Goal: Communication & Community: Answer question/provide support

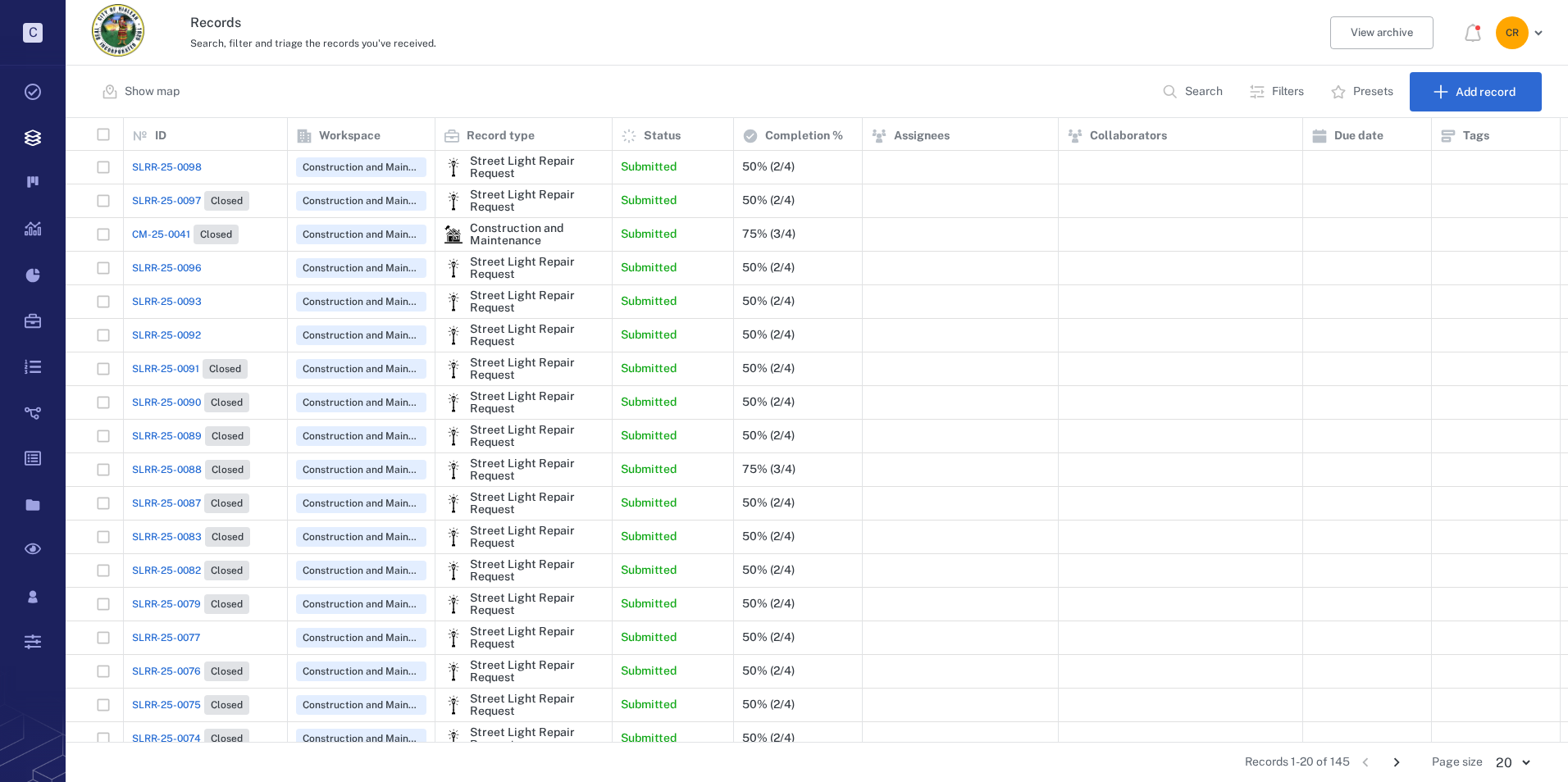
click at [180, 162] on span "SLRR-25-0098" at bounding box center [166, 167] width 70 height 14
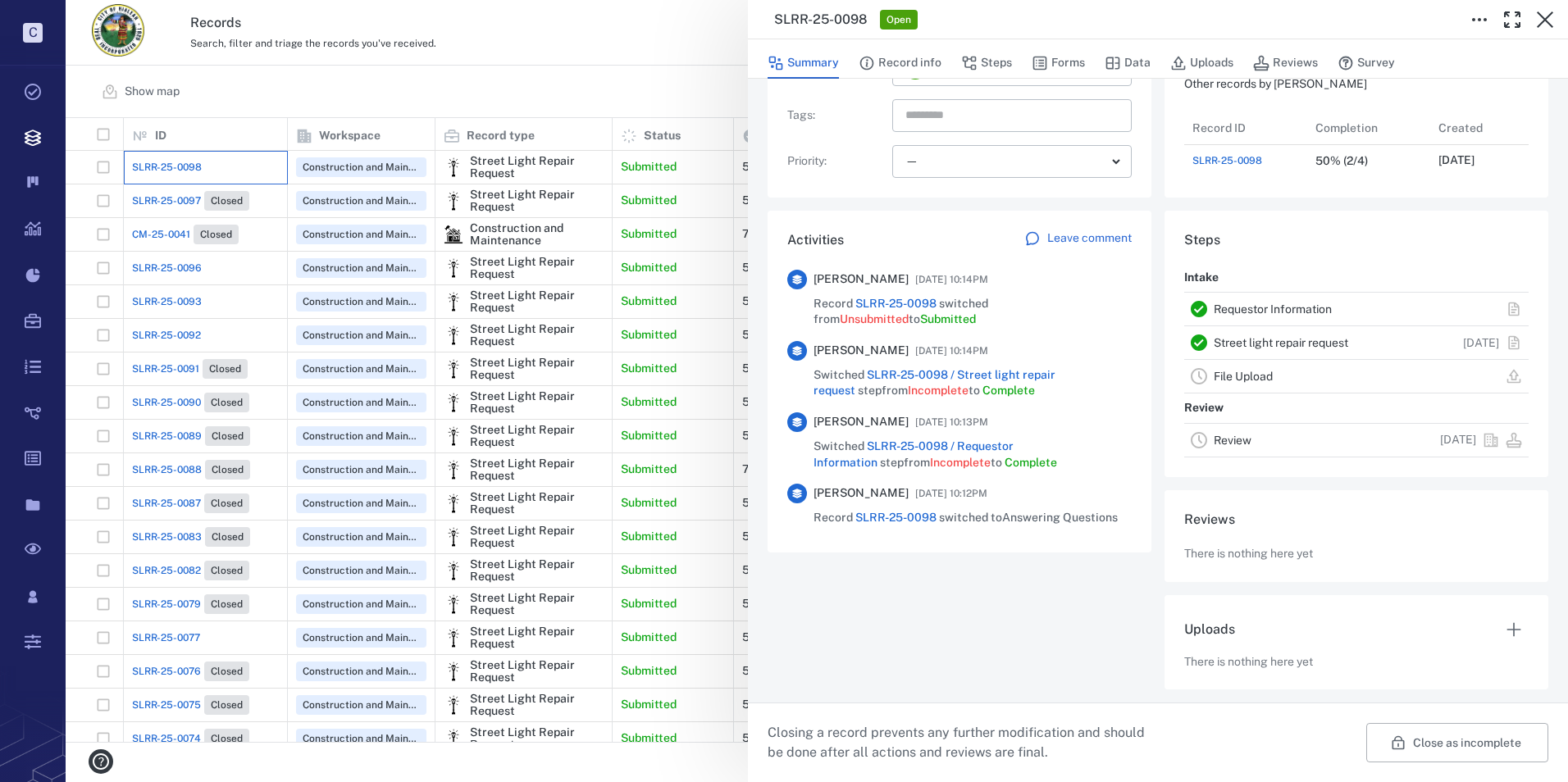
scroll to position [64, 0]
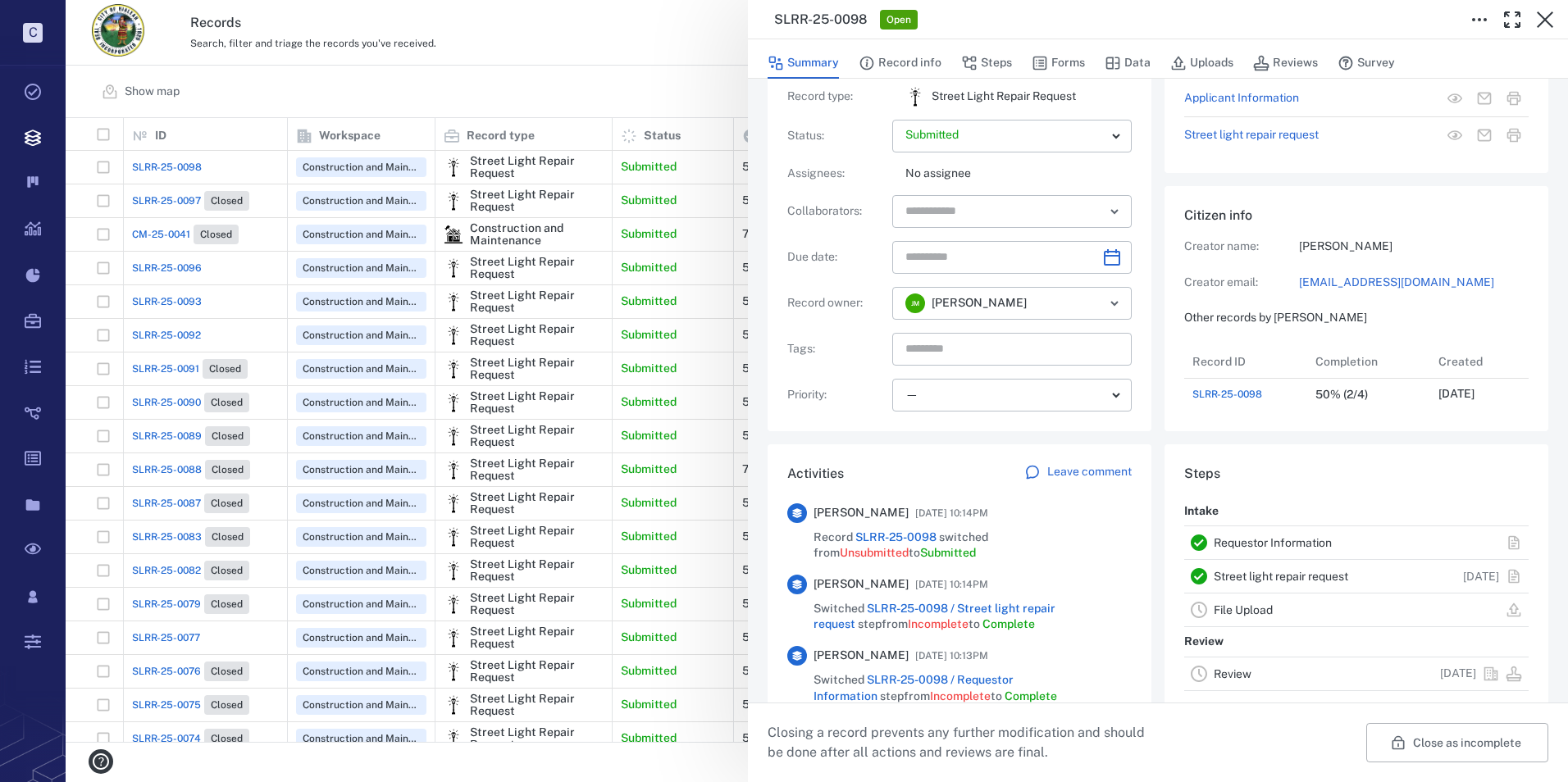
click at [1062, 467] on p "Leave comment" at bounding box center [1089, 472] width 84 height 16
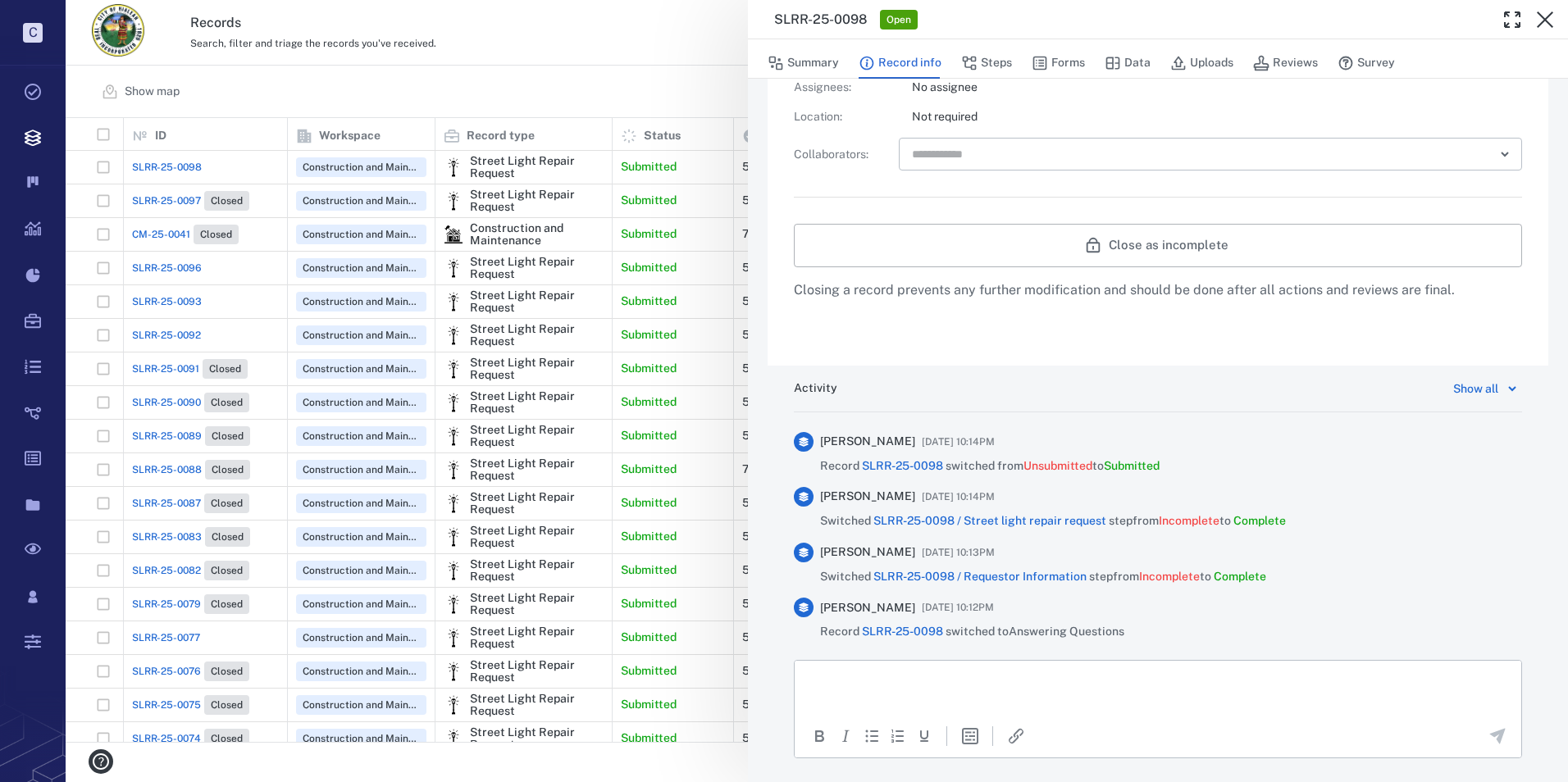
click at [926, 687] on p "Rich Text Area. Press ALT-0 for help." at bounding box center [1157, 680] width 699 height 14
click at [1488, 737] on icon "Send the comment" at bounding box center [1497, 736] width 20 height 20
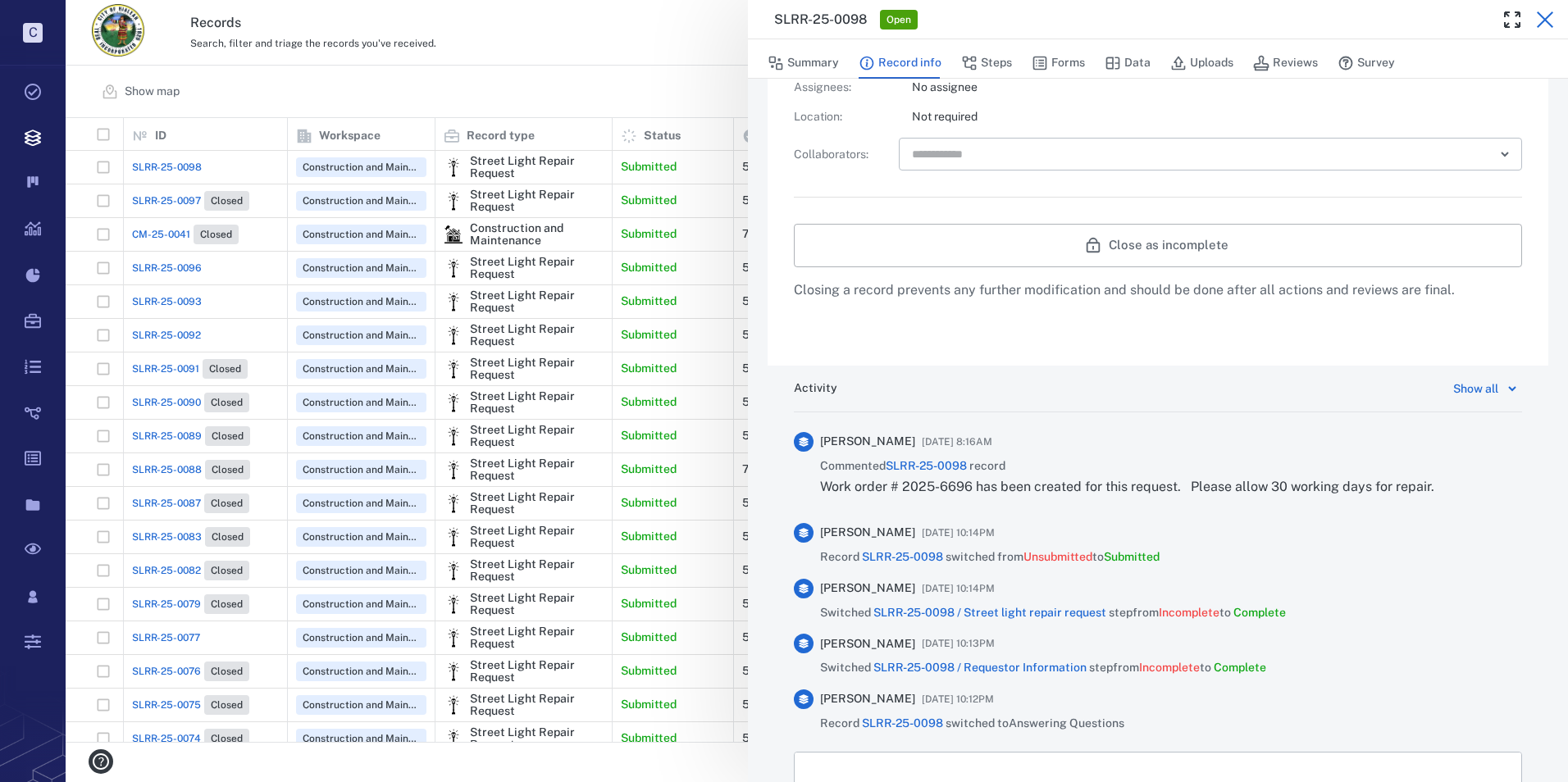
click at [1533, 13] on button "button" at bounding box center [1545, 20] width 33 height 33
